Goal: Transaction & Acquisition: Purchase product/service

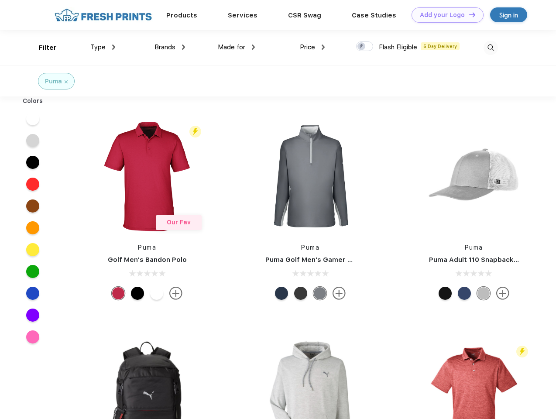
scroll to position [0, 0]
click at [444, 15] on link "Add your Logo Design Tool" at bounding box center [447, 14] width 72 height 15
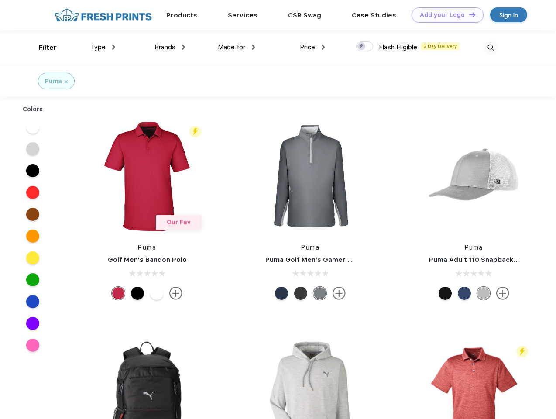
click at [0, 0] on div "Design Tool" at bounding box center [0, 0] width 0 height 0
click at [468, 14] on link "Add your Logo Design Tool" at bounding box center [447, 14] width 72 height 15
click at [42, 48] on div "Filter" at bounding box center [48, 48] width 18 height 10
click at [103, 47] on span "Type" at bounding box center [97, 47] width 15 height 8
click at [170, 47] on span "Brands" at bounding box center [164, 47] width 21 height 8
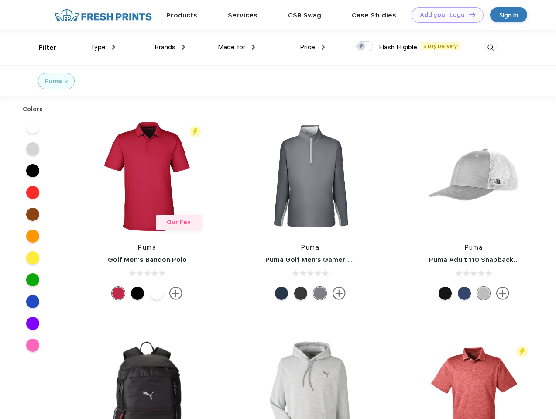
click at [236, 47] on span "Made for" at bounding box center [231, 47] width 27 height 8
click at [312, 47] on span "Price" at bounding box center [307, 47] width 15 height 8
click at [365, 47] on div at bounding box center [364, 46] width 17 height 10
click at [362, 47] on input "checkbox" at bounding box center [359, 44] width 6 height 6
click at [490, 48] on img at bounding box center [490, 48] width 14 height 14
